Goal: Transaction & Acquisition: Download file/media

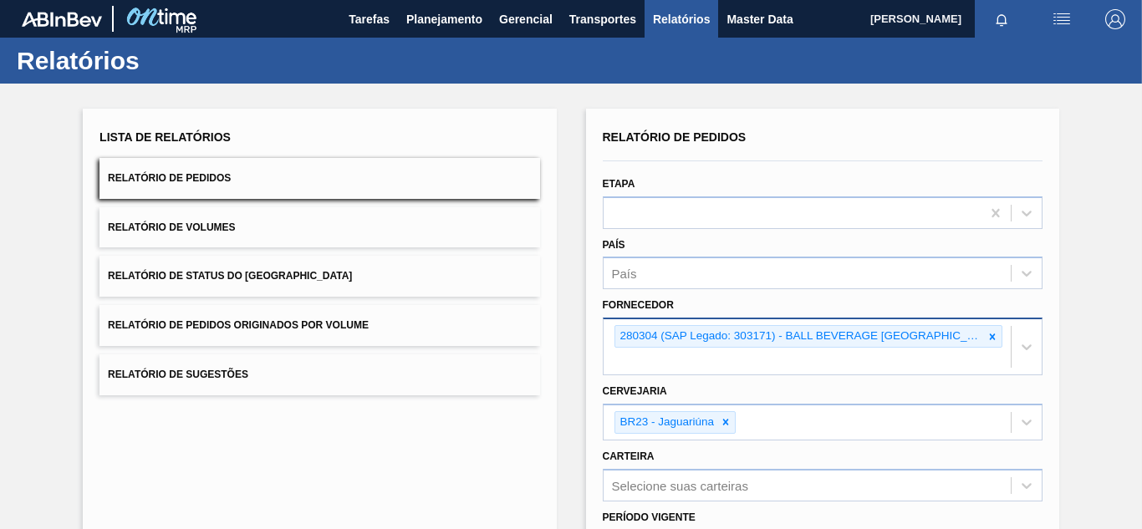
scroll to position [245, 0]
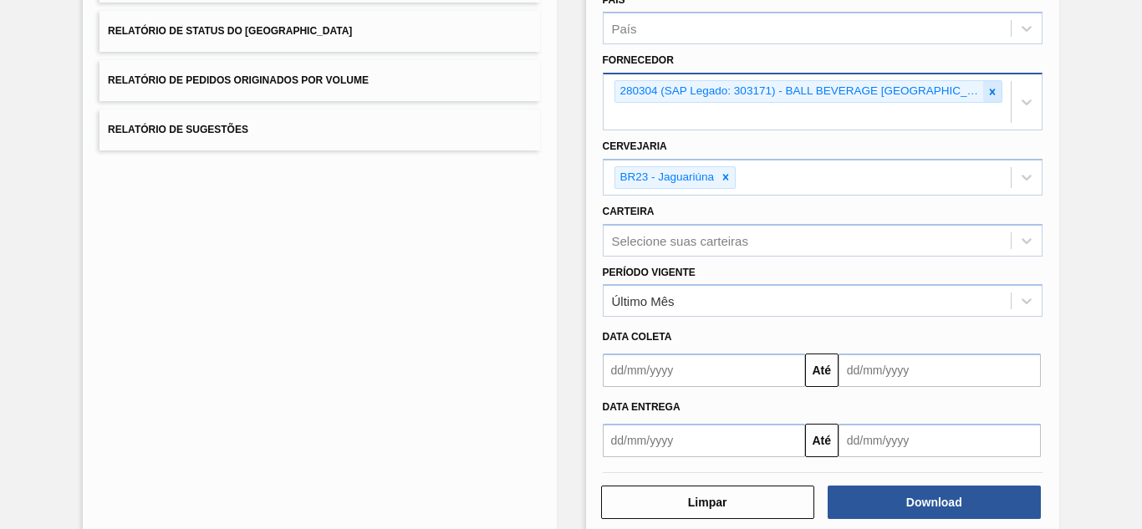
click at [986, 89] on icon at bounding box center [992, 92] width 12 height 12
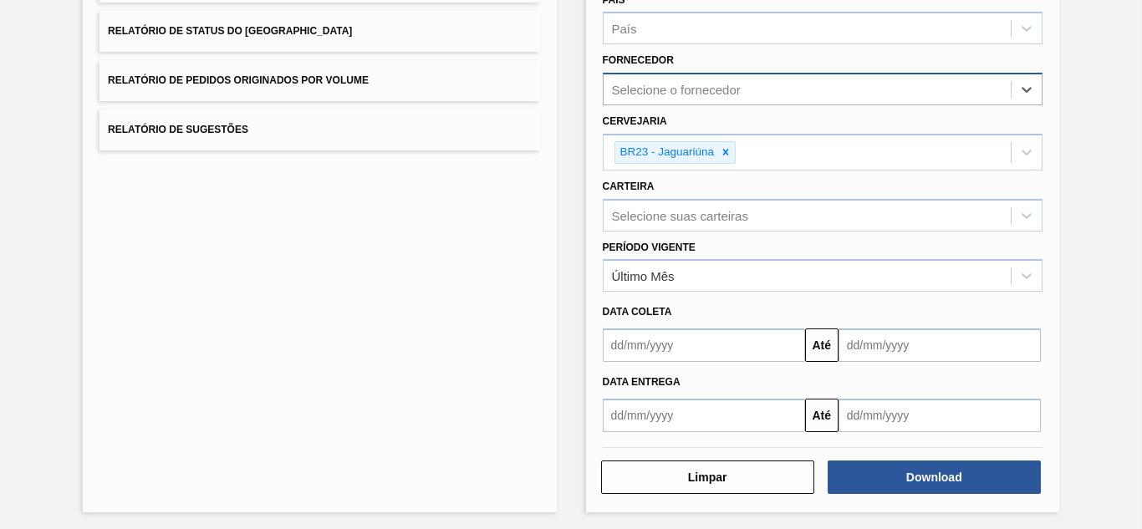
paste input "5800361784"
type input "5800361784"
paste input "243127"
type input "243127"
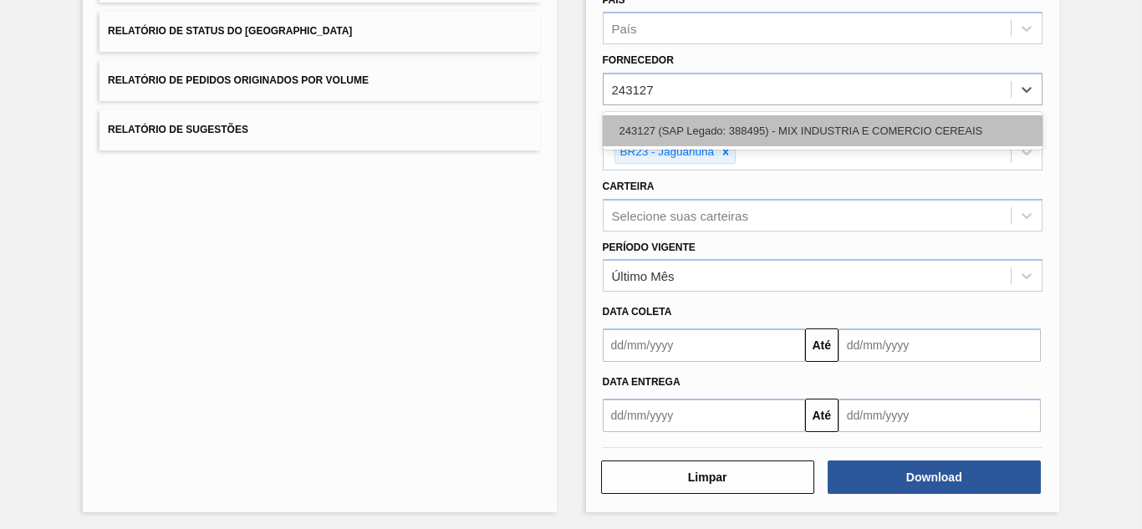
click at [706, 127] on div "243127 (SAP Legado: 388495) - MIX INDUSTRIA E COMERCIO CEREAIS" at bounding box center [823, 130] width 440 height 31
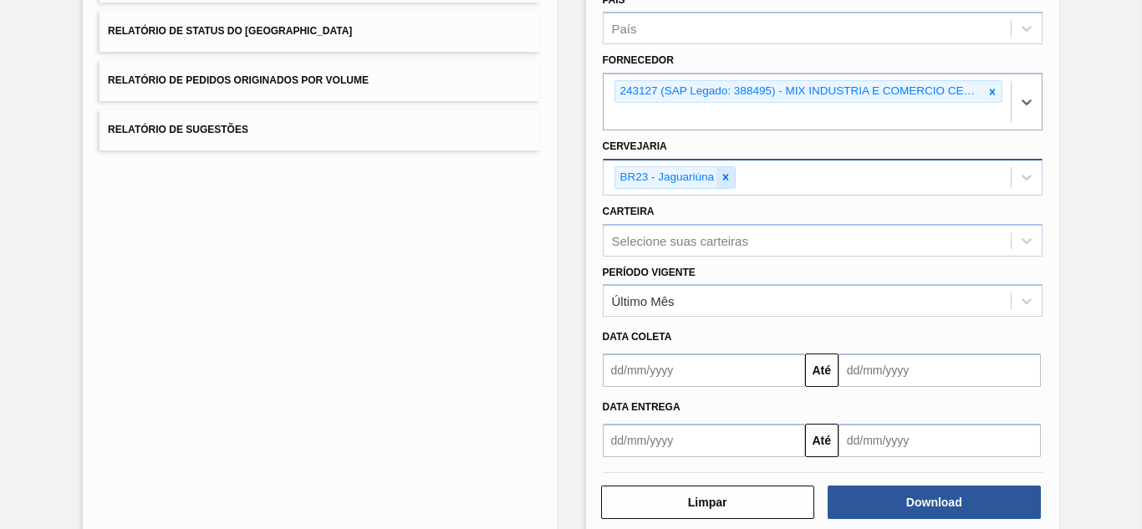
click at [721, 177] on icon at bounding box center [726, 177] width 12 height 12
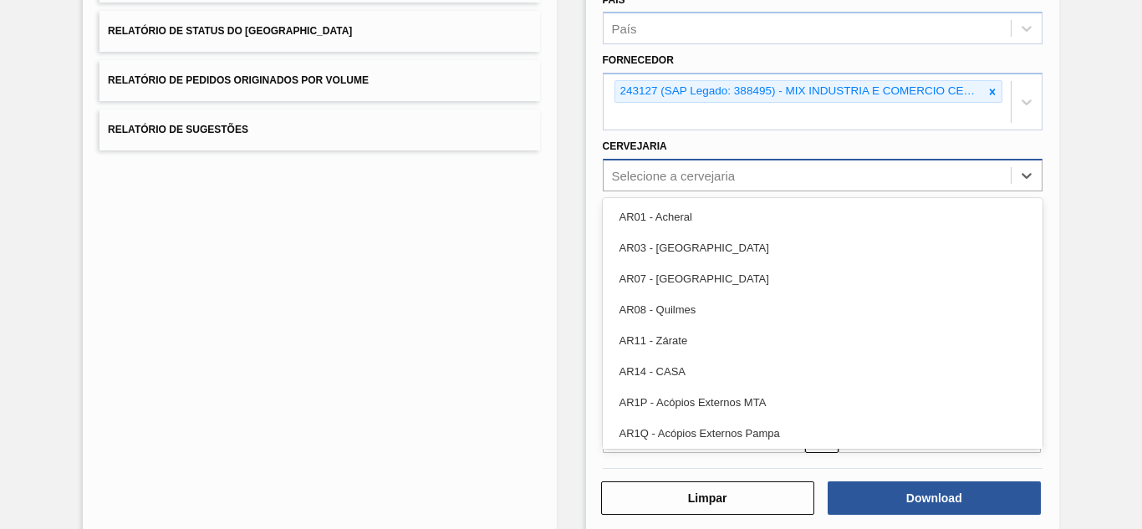
click at [665, 167] on div "Selecione a cervejaria" at bounding box center [807, 175] width 407 height 24
type input "br26"
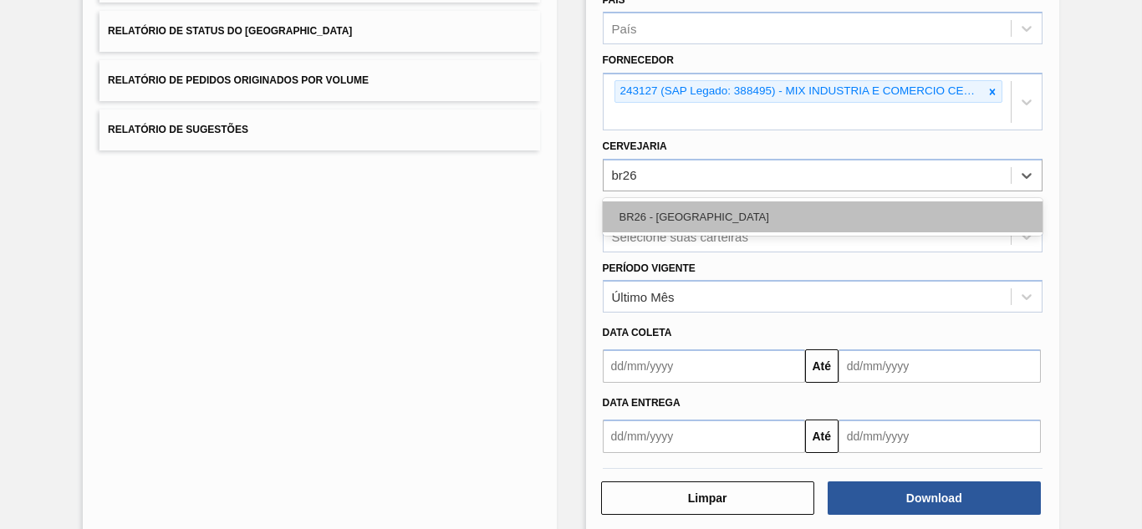
click at [658, 212] on div "BR26 - [GEOGRAPHIC_DATA]" at bounding box center [823, 216] width 440 height 31
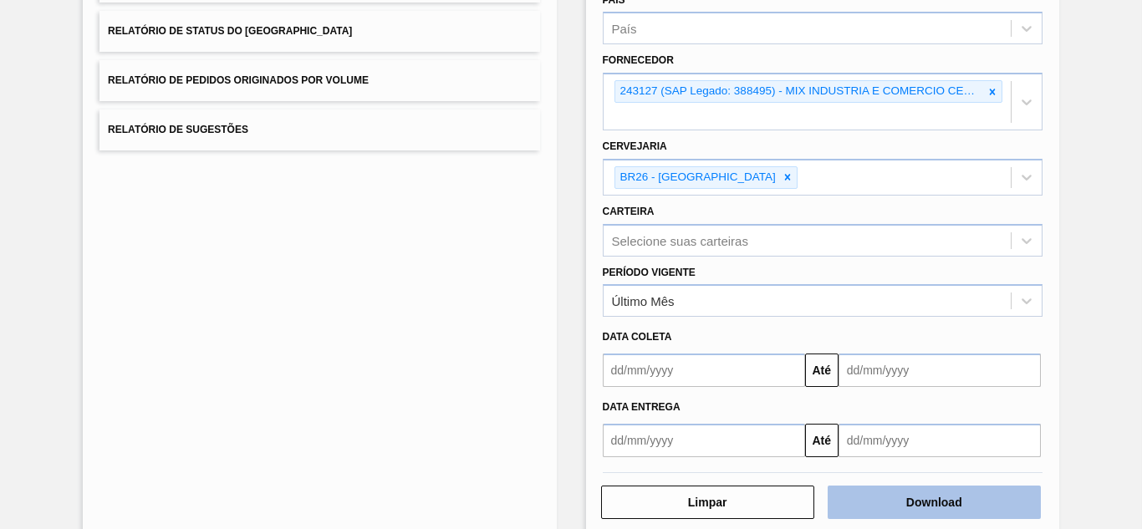
click at [929, 497] on button "Download" at bounding box center [934, 502] width 213 height 33
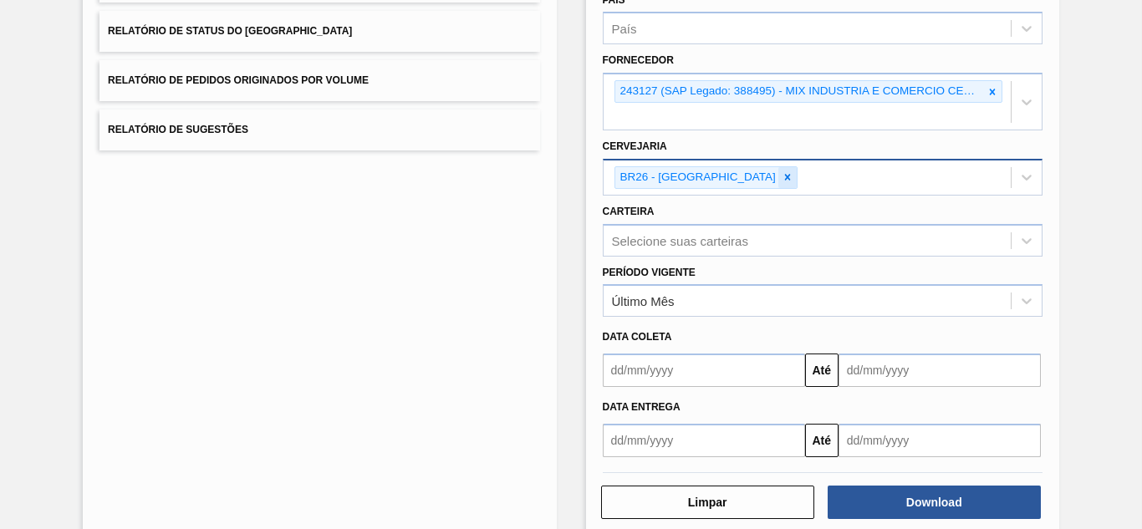
click at [782, 174] on icon at bounding box center [788, 177] width 12 height 12
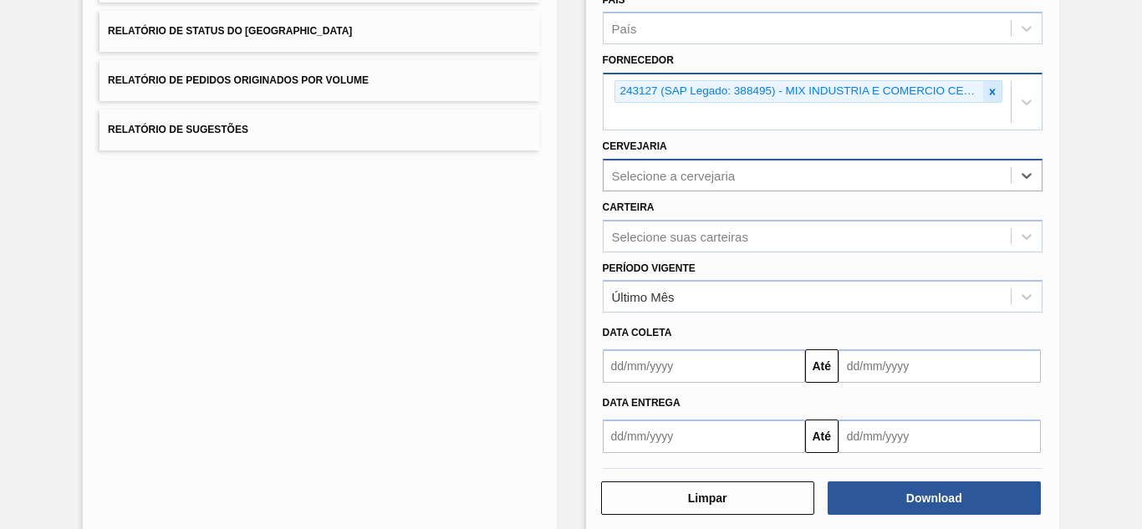
click at [986, 89] on icon at bounding box center [992, 92] width 12 height 12
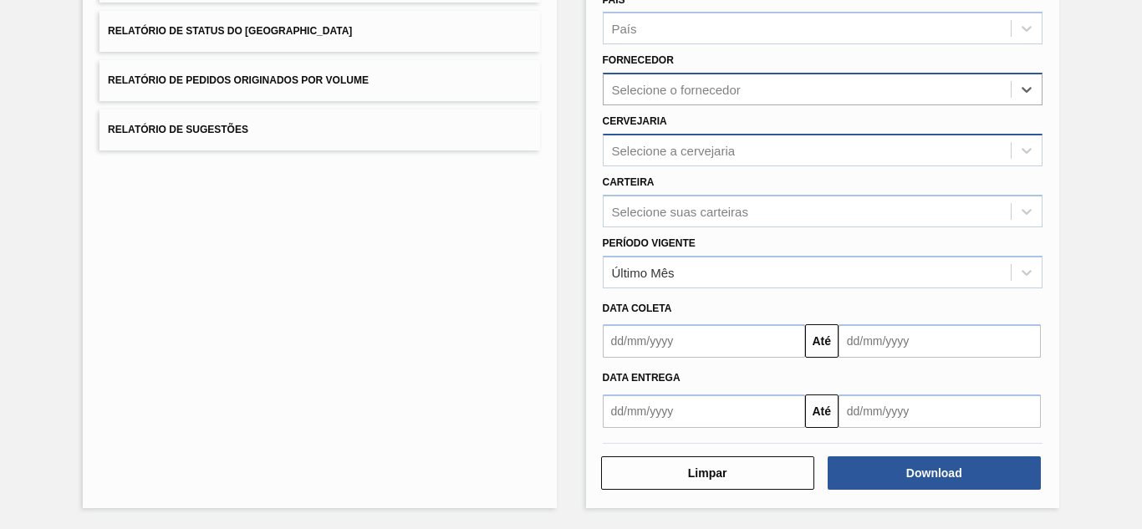
paste input "280764"
type input "280764"
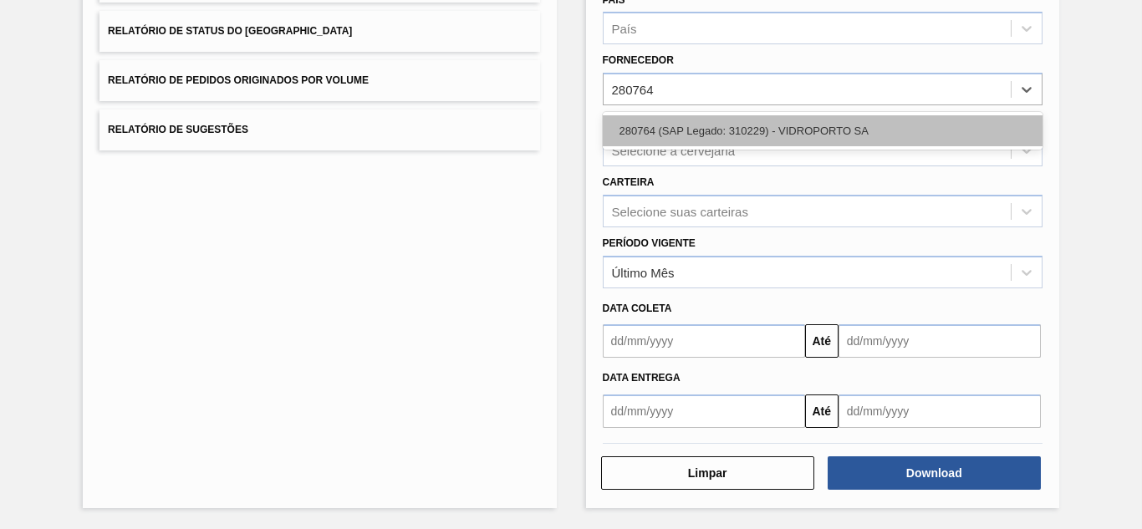
click at [655, 123] on div "280764 (SAP Legado: 310229) - VIDROPORTO SA" at bounding box center [823, 130] width 440 height 31
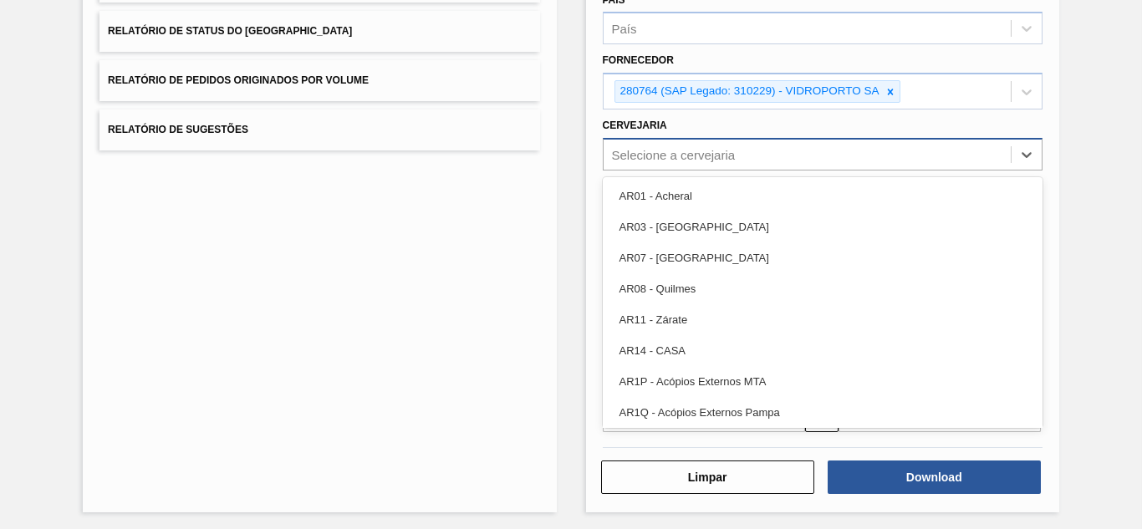
click at [657, 155] on div "Selecione a cervejaria" at bounding box center [674, 154] width 124 height 14
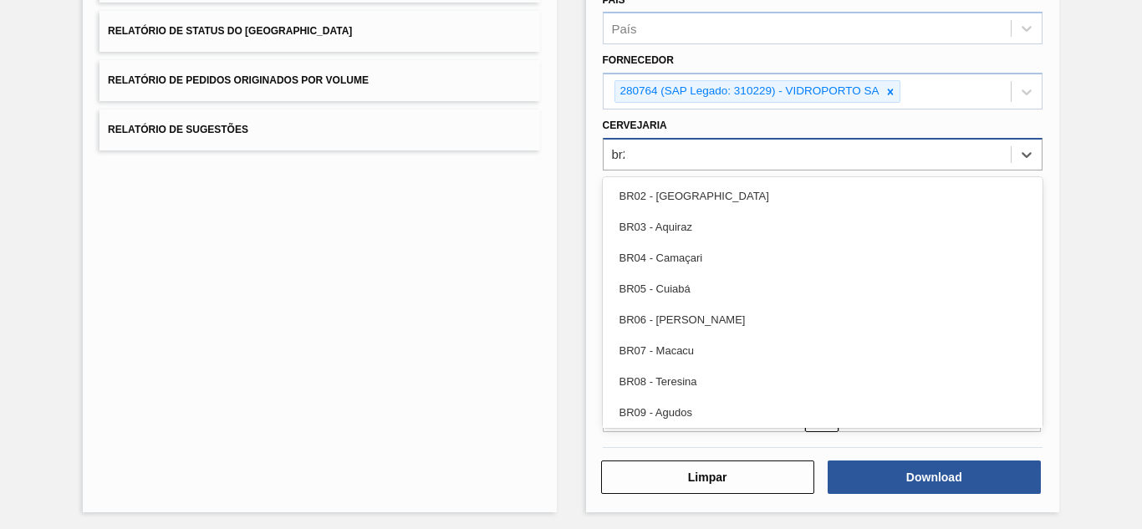
type input "br23"
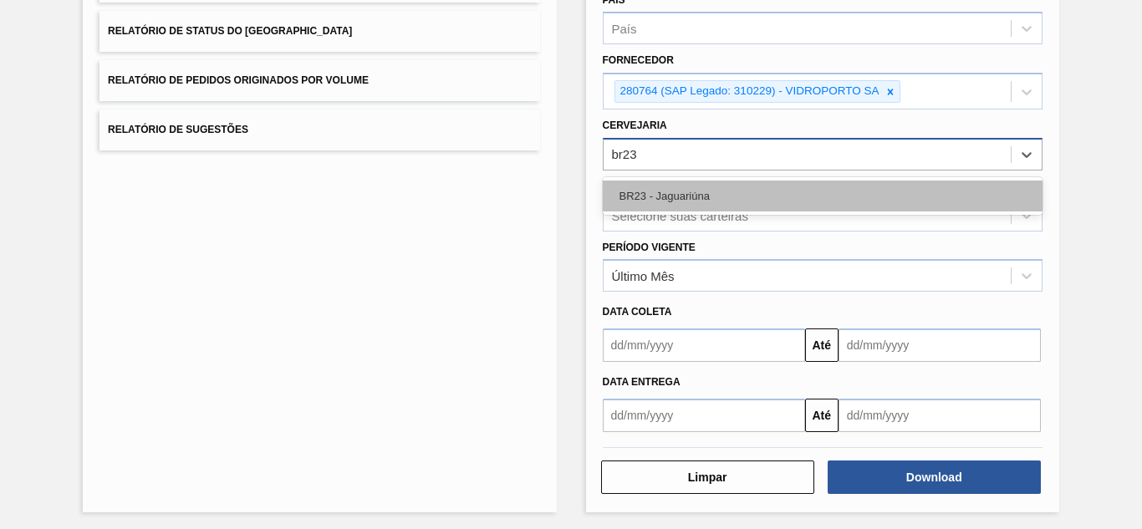
click at [655, 181] on div "BR23 - Jaguariúna" at bounding box center [823, 196] width 440 height 31
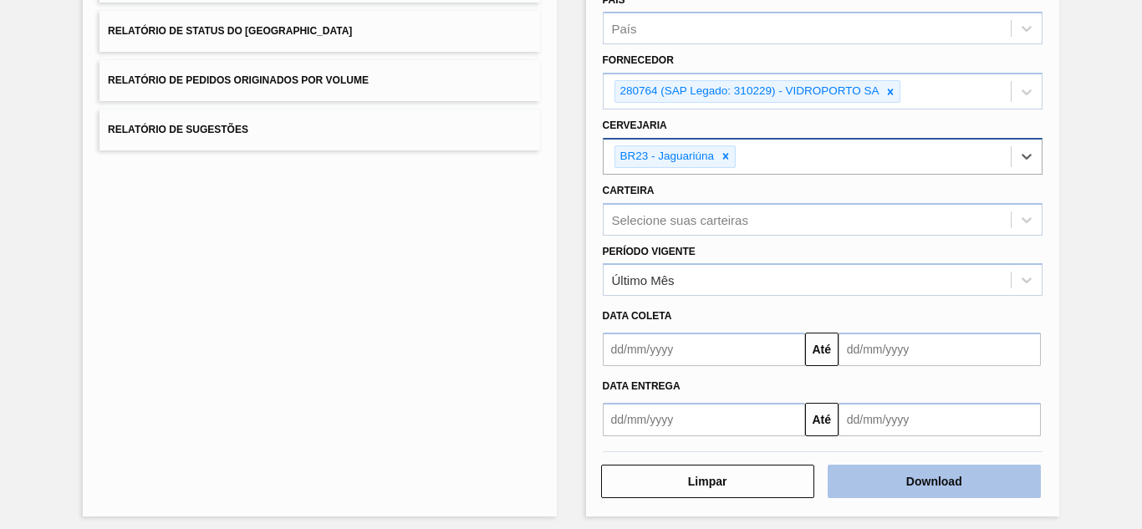
click at [907, 486] on button "Download" at bounding box center [934, 481] width 213 height 33
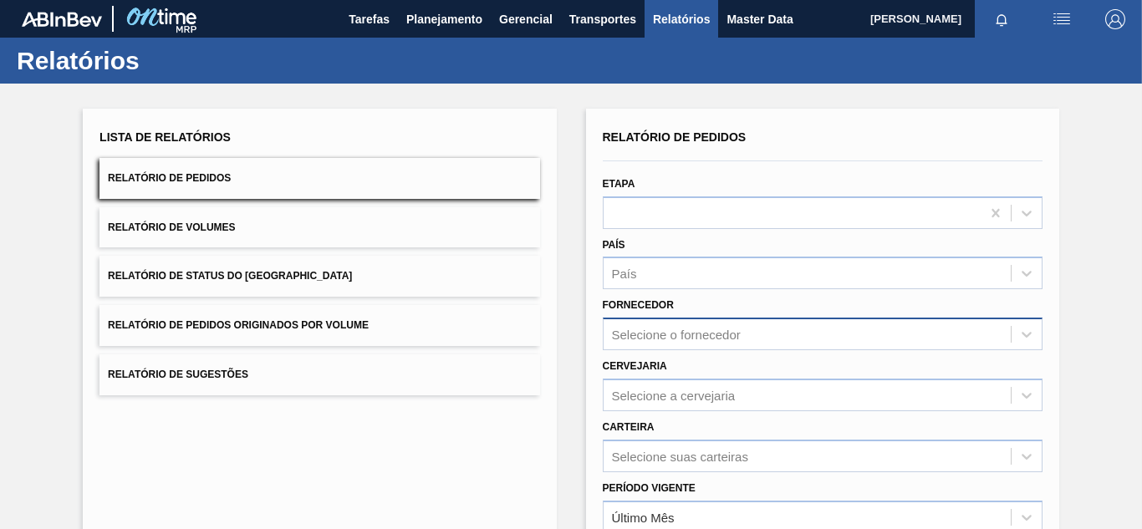
click at [661, 333] on div "Selecione o fornecedor" at bounding box center [823, 334] width 440 height 33
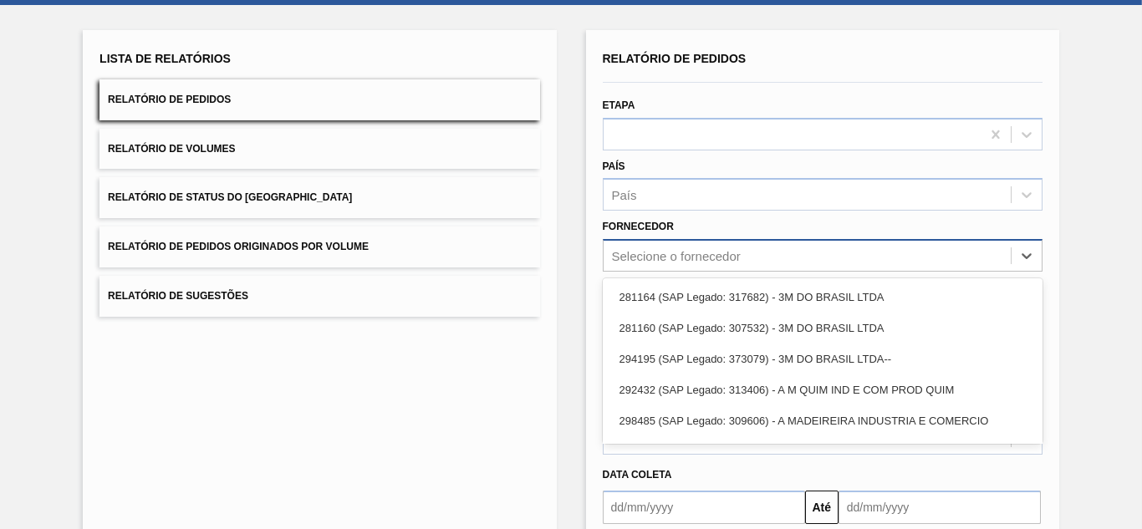
scroll to position [85, 0]
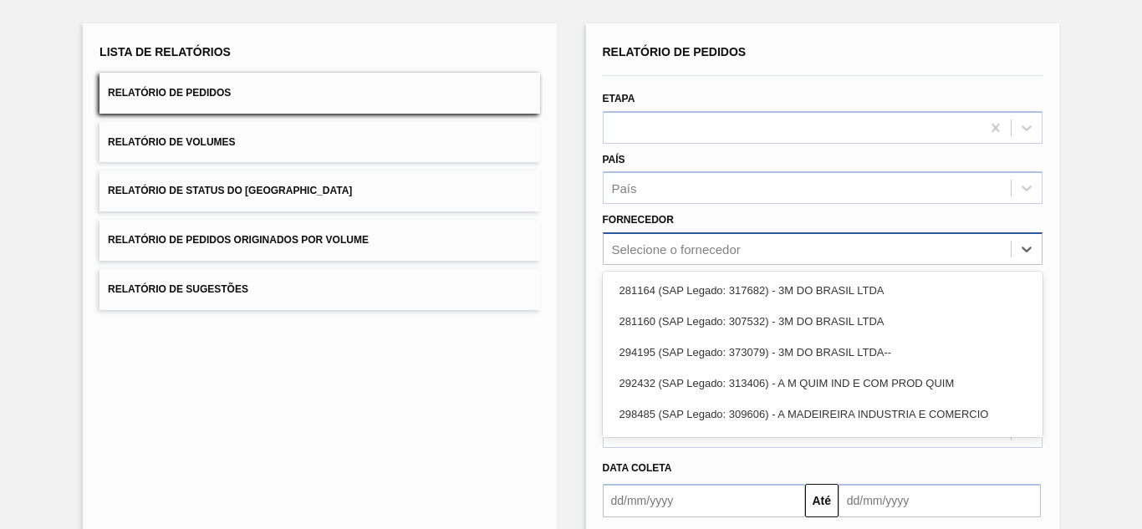
paste input "289877"
type input "289877"
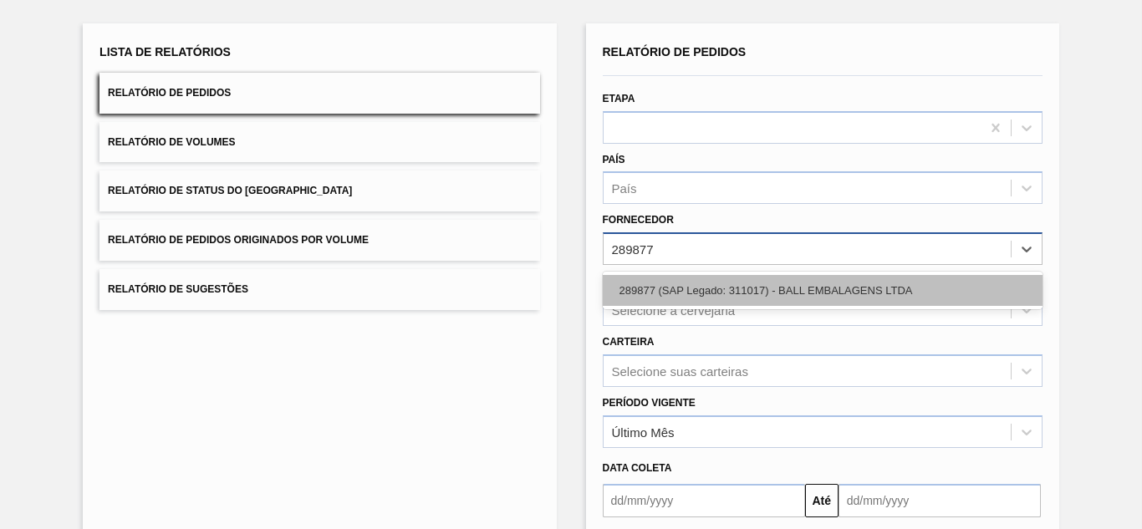
click at [672, 297] on div "289877 (SAP Legado: 311017) - BALL EMBALAGENS LTDA" at bounding box center [823, 290] width 440 height 31
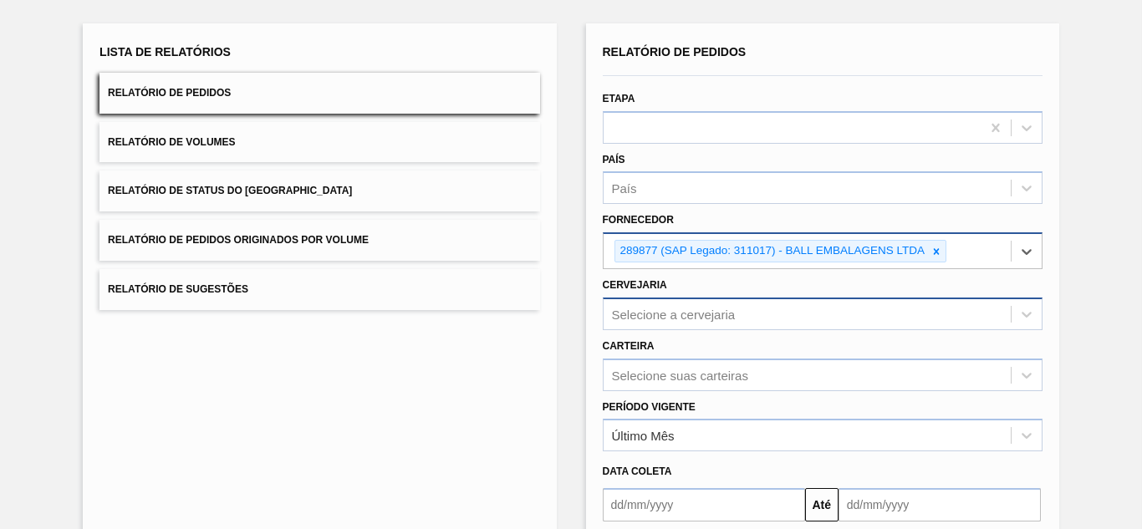
click at [661, 308] on div "Selecione a cervejaria" at bounding box center [823, 314] width 440 height 33
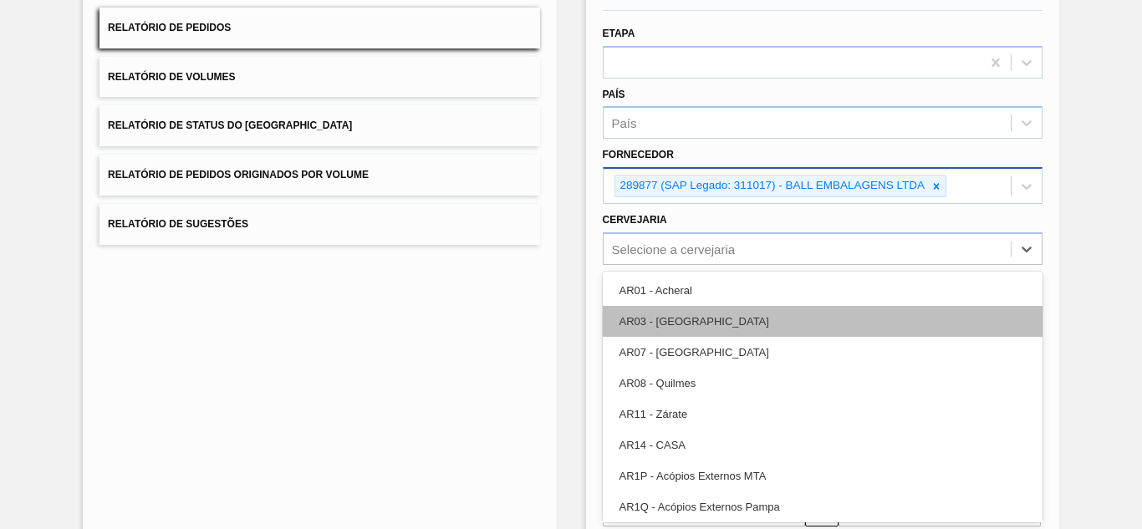
paste input "BR13"
type input "BR13"
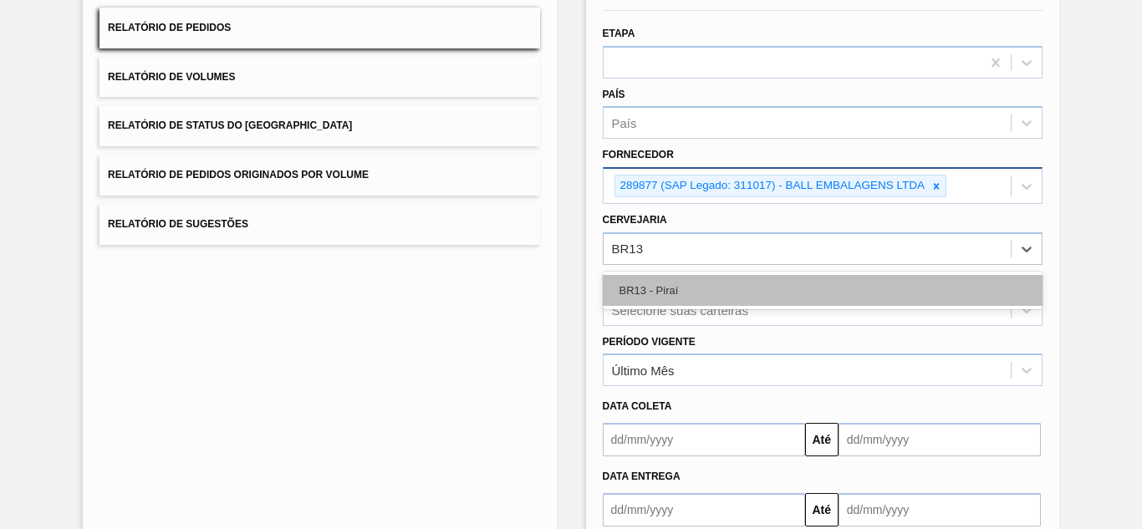
click at [655, 288] on div "BR13 - Piraí" at bounding box center [823, 290] width 440 height 31
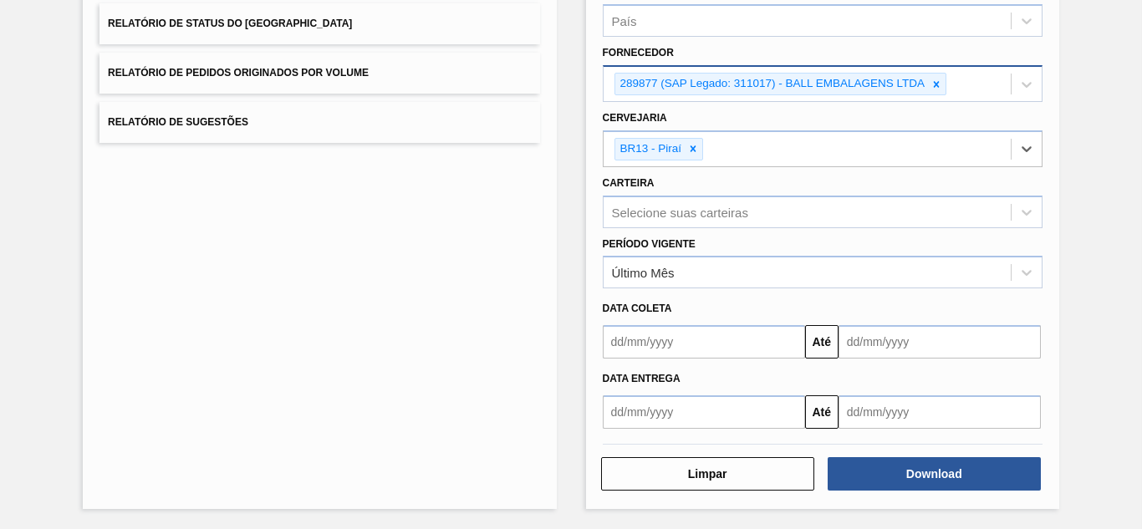
scroll to position [253, 0]
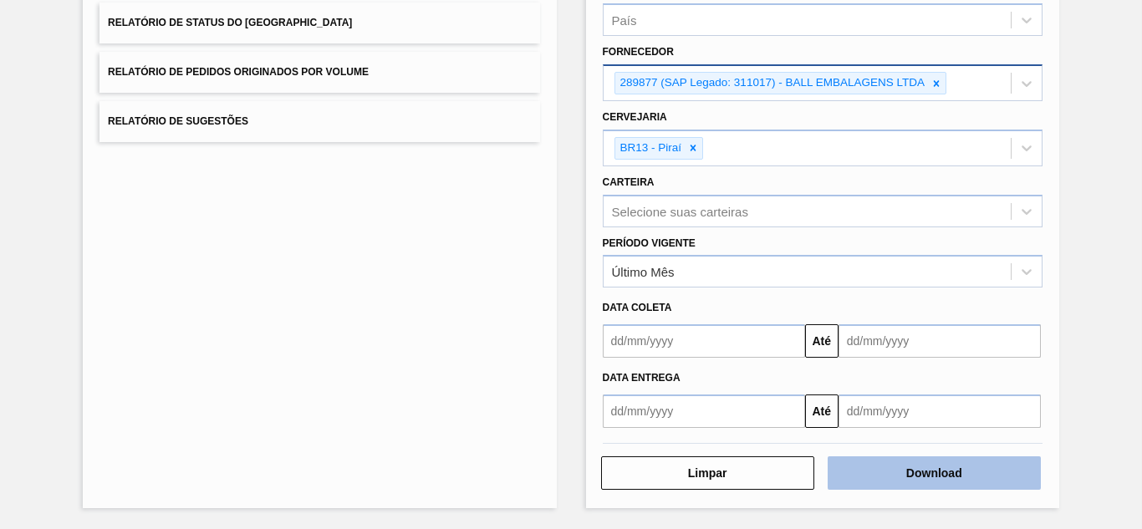
click at [971, 472] on button "Download" at bounding box center [934, 472] width 213 height 33
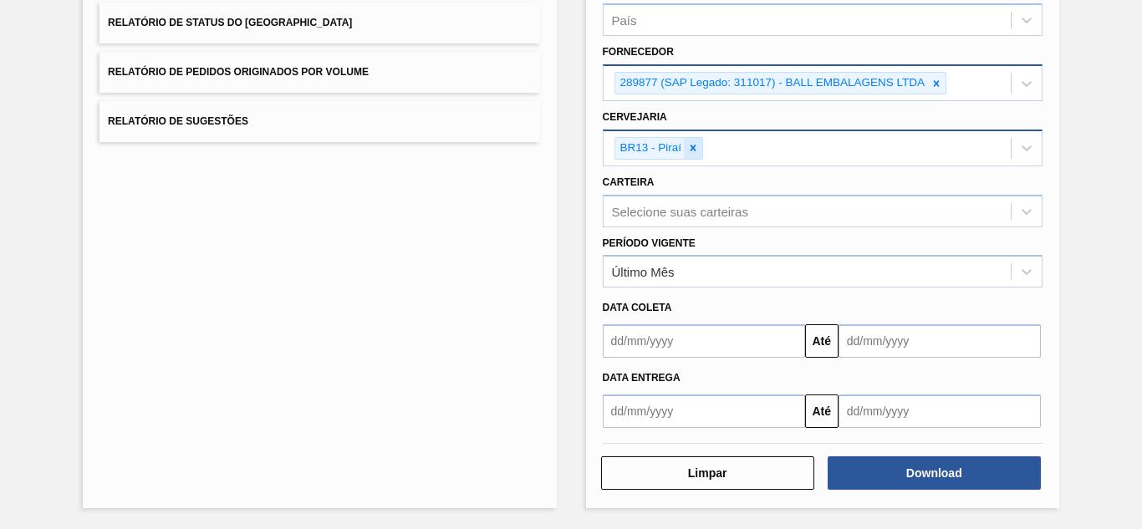
click at [690, 148] on icon at bounding box center [693, 148] width 12 height 12
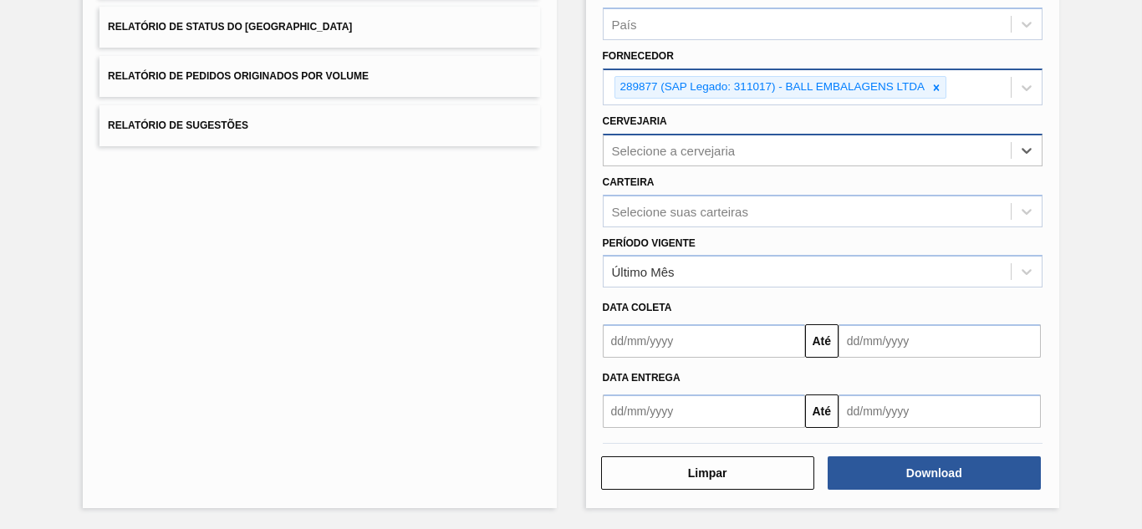
scroll to position [249, 0]
click at [940, 85] on icon at bounding box center [936, 88] width 12 height 12
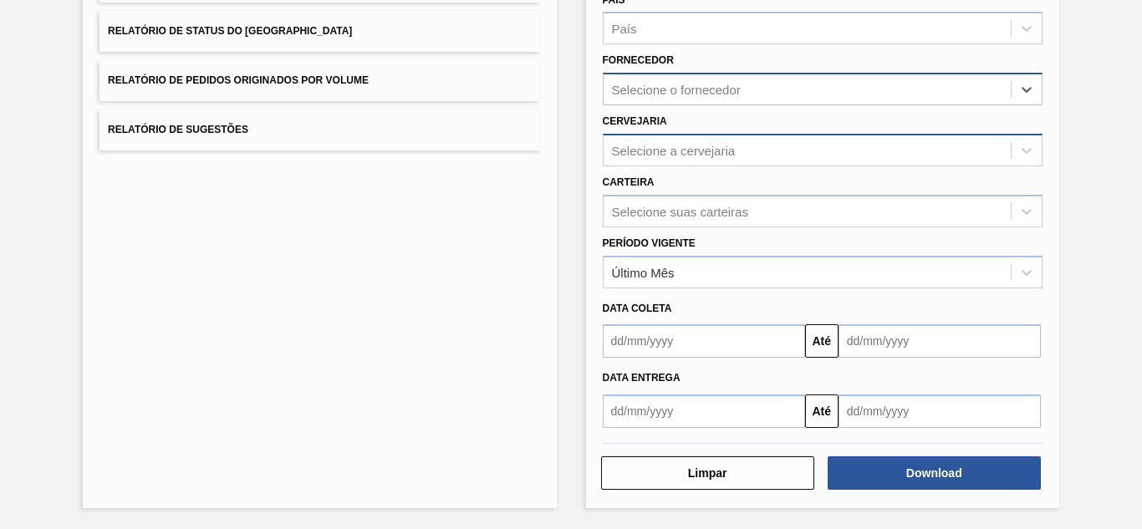
paste input "327858"
type input "327858"
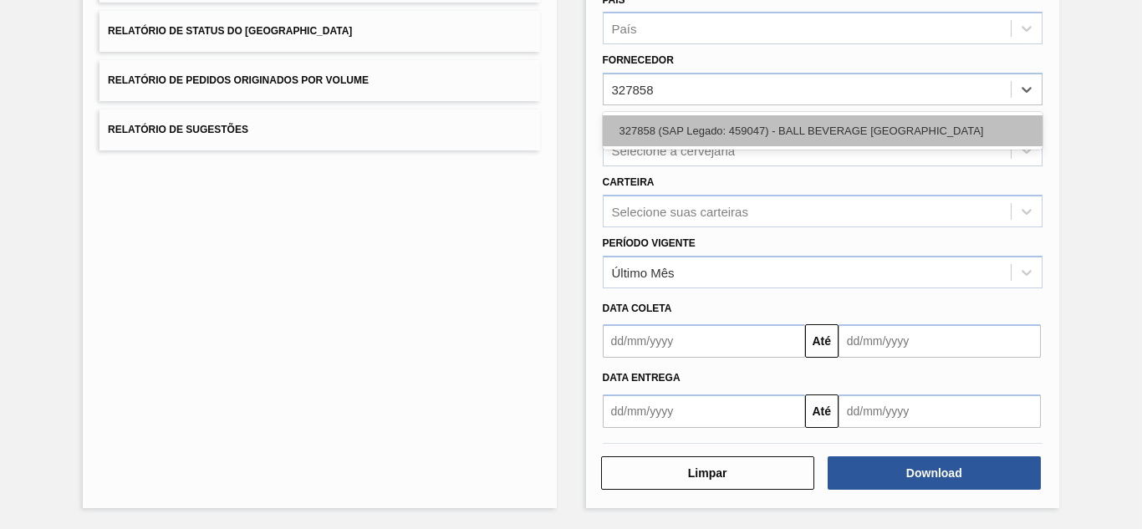
click at [688, 128] on div "327858 (SAP Legado: 459047) - BALL BEVERAGE CAN SOUTH AMERICA" at bounding box center [823, 130] width 440 height 31
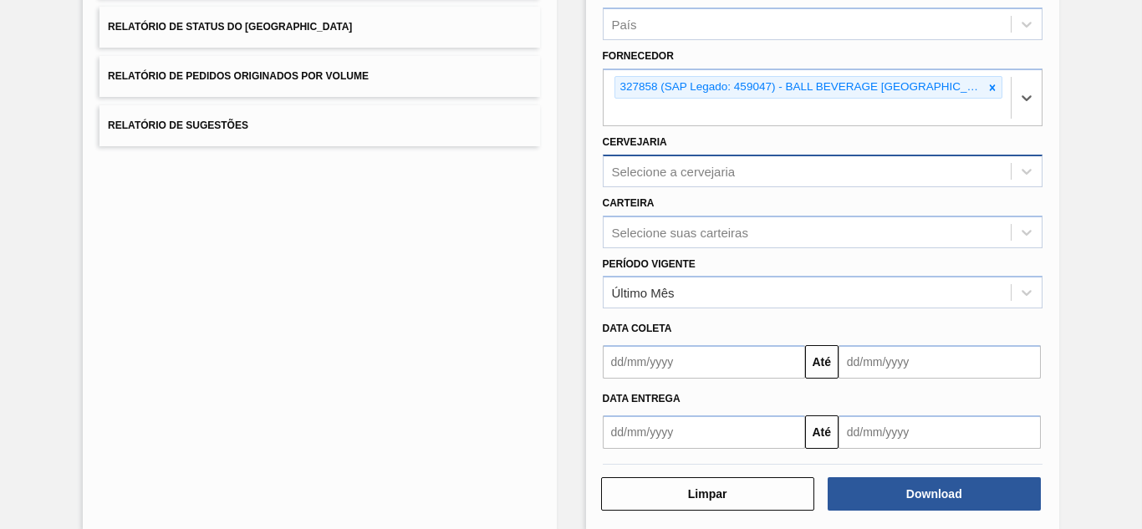
click at [670, 176] on div "Selecione a cervejaria" at bounding box center [674, 171] width 124 height 14
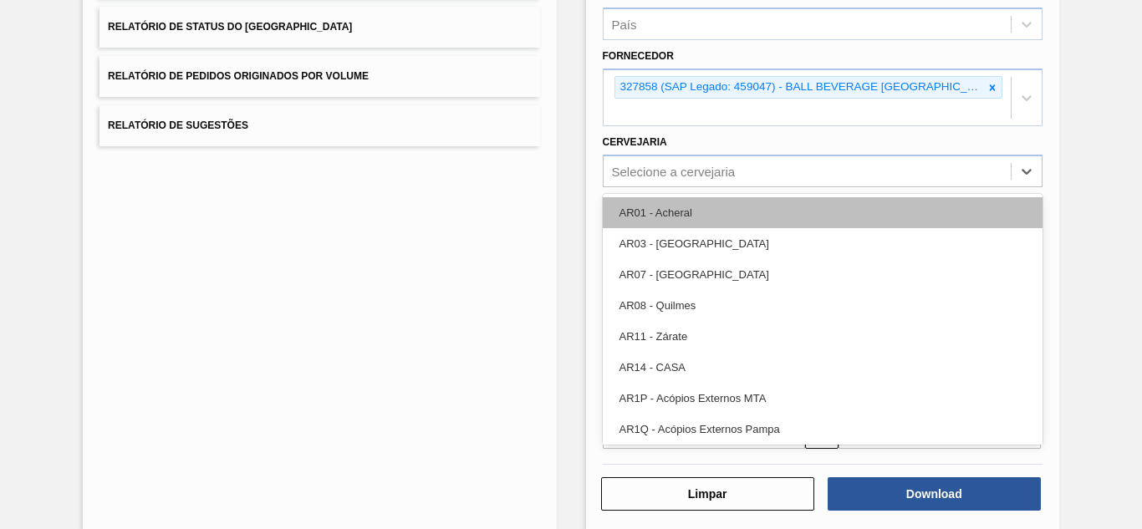
paste input "BR13"
type input "BR13"
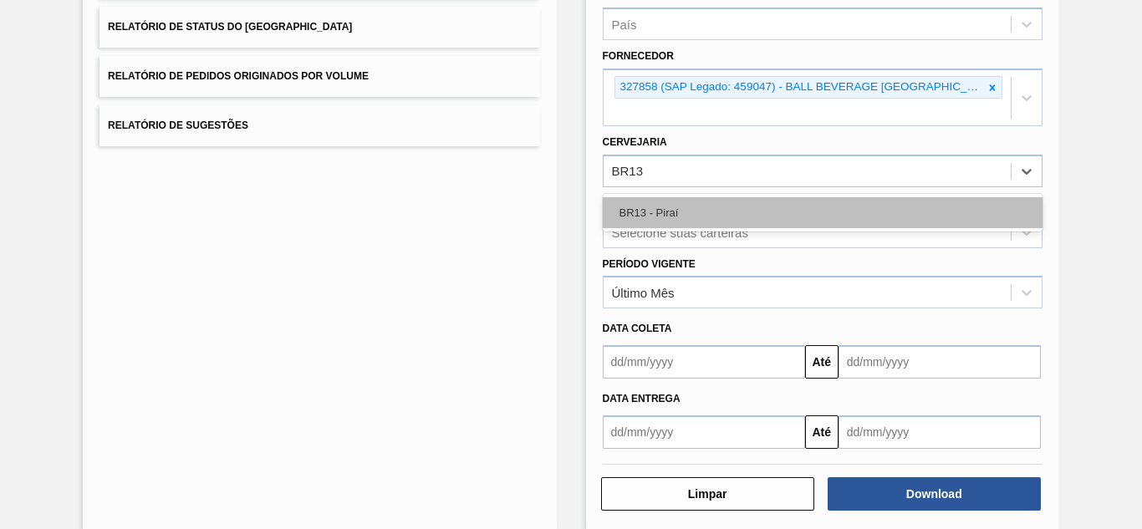
click at [667, 206] on div "BR13 - Piraí" at bounding box center [823, 212] width 440 height 31
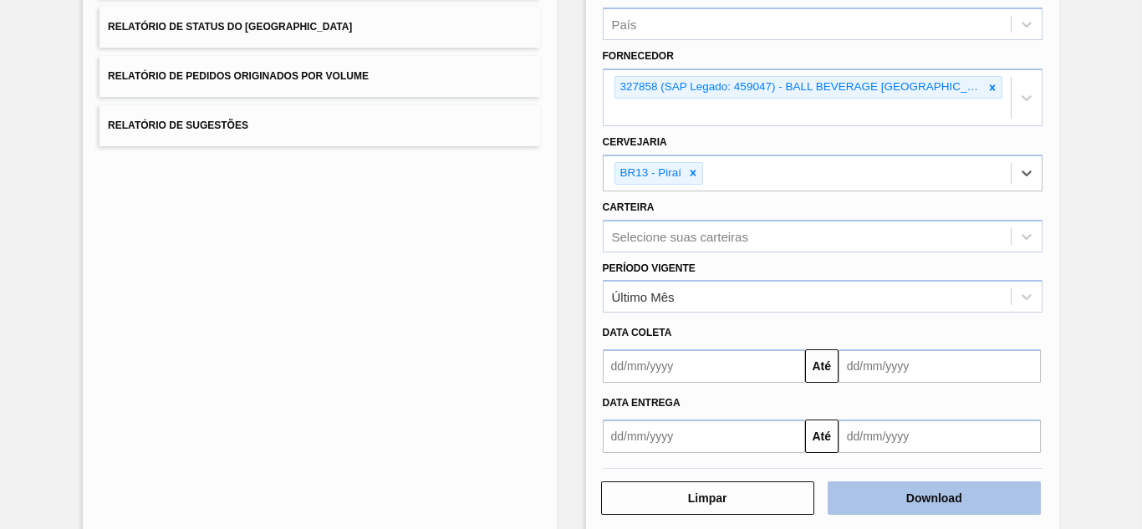
click at [879, 497] on button "Download" at bounding box center [934, 498] width 213 height 33
